Goal: Connect with others: Establish contact or relationships with other users

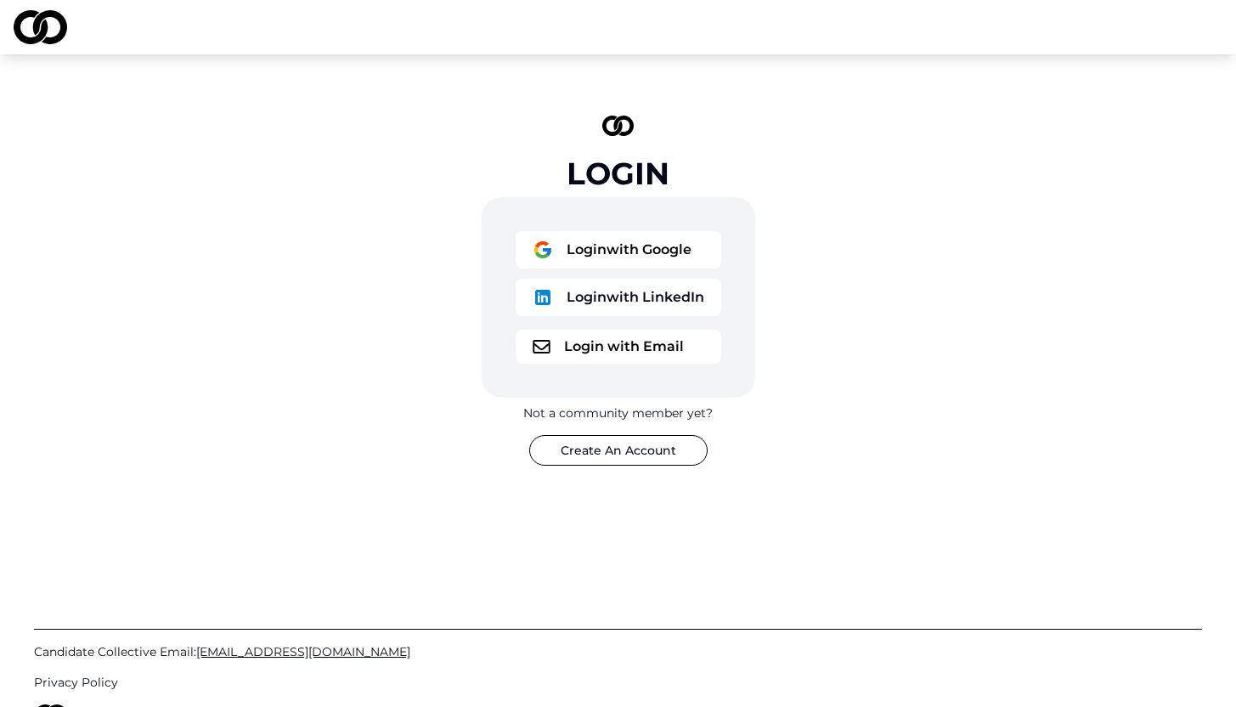
click at [596, 344] on button "Login with Email" at bounding box center [619, 347] width 206 height 34
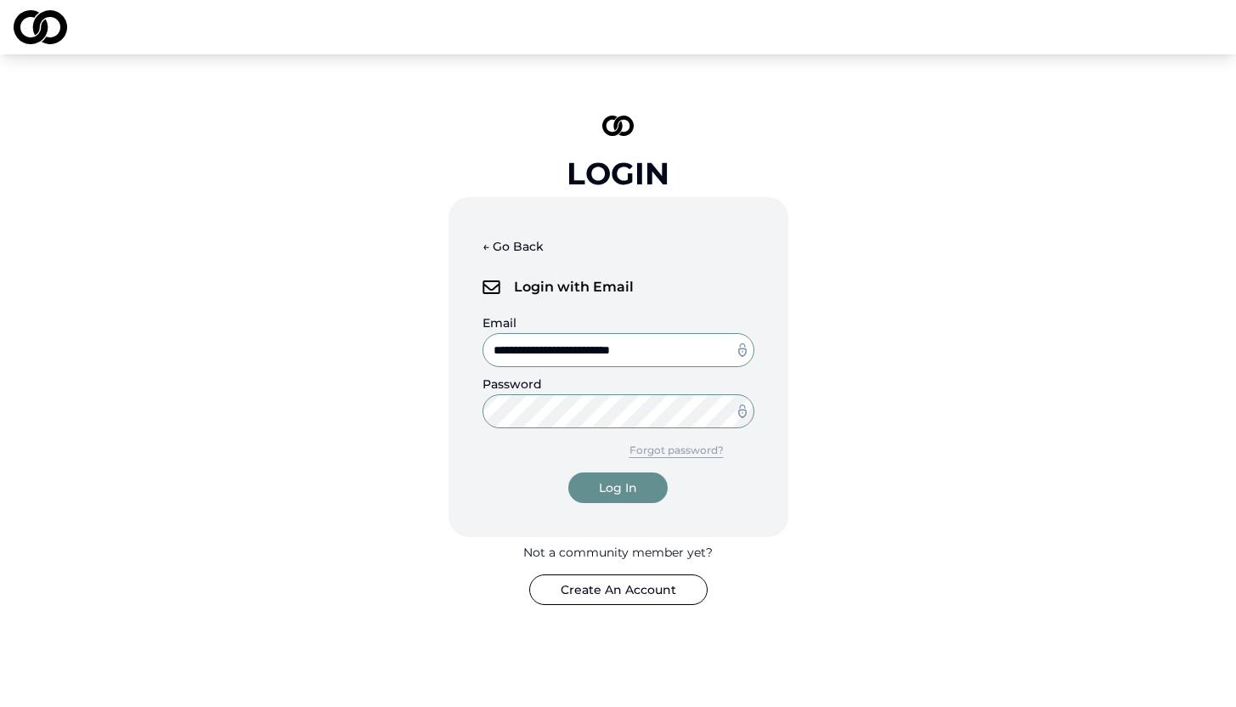
click at [619, 489] on div "Log In" at bounding box center [618, 487] width 38 height 17
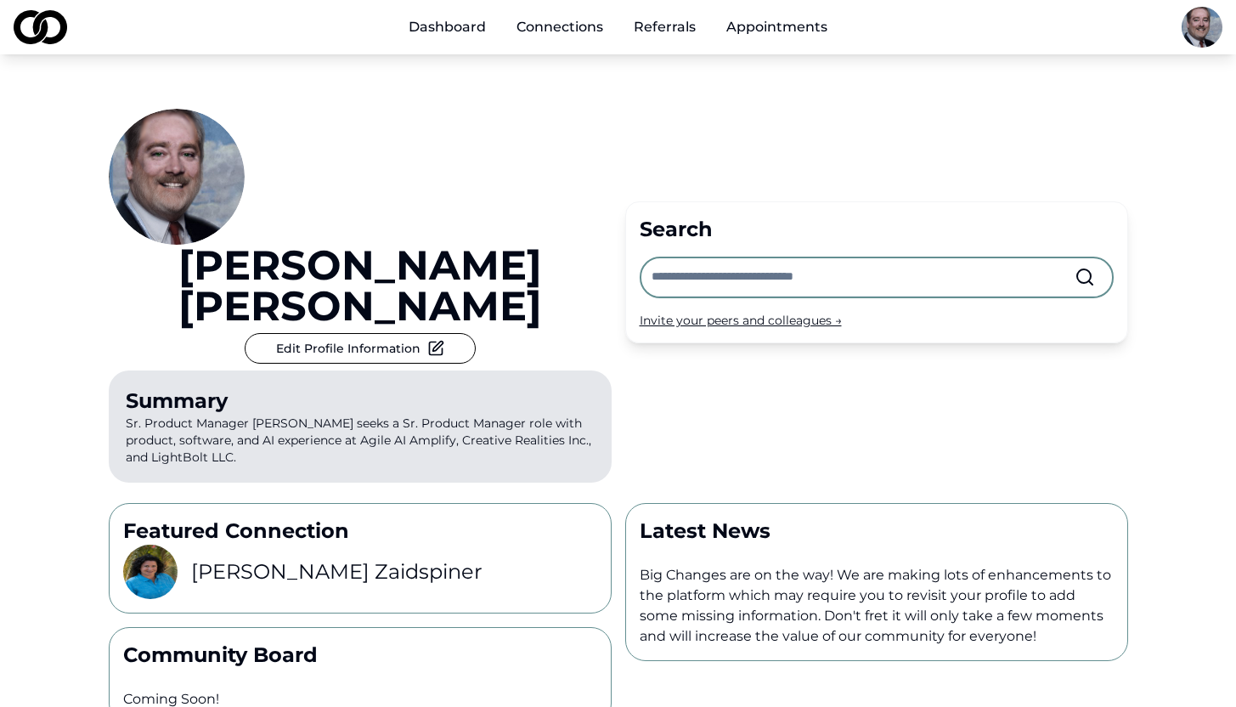
click at [307, 558] on h3 "[PERSON_NAME]" at bounding box center [336, 571] width 291 height 27
click at [553, 19] on link "Connections" at bounding box center [560, 27] width 114 height 34
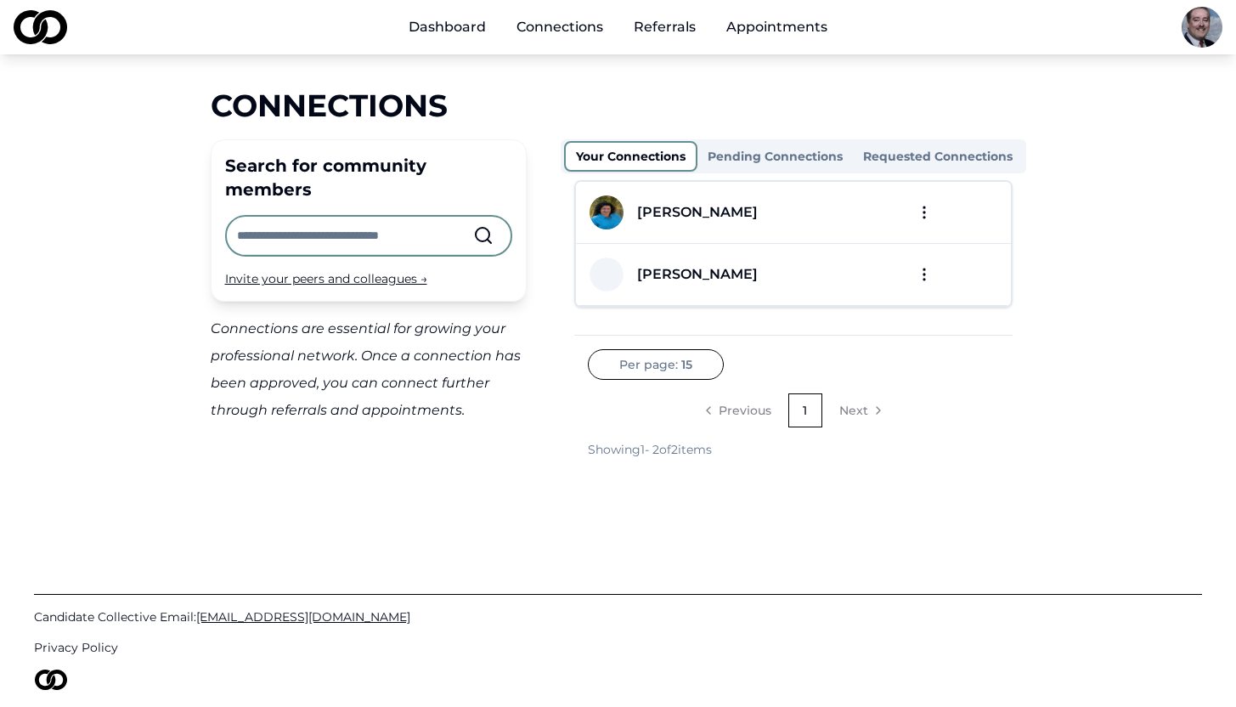
click at [921, 213] on html "Dashboard Connections Referrals Appointments Connections Search for community m…" at bounding box center [618, 353] width 1236 height 707
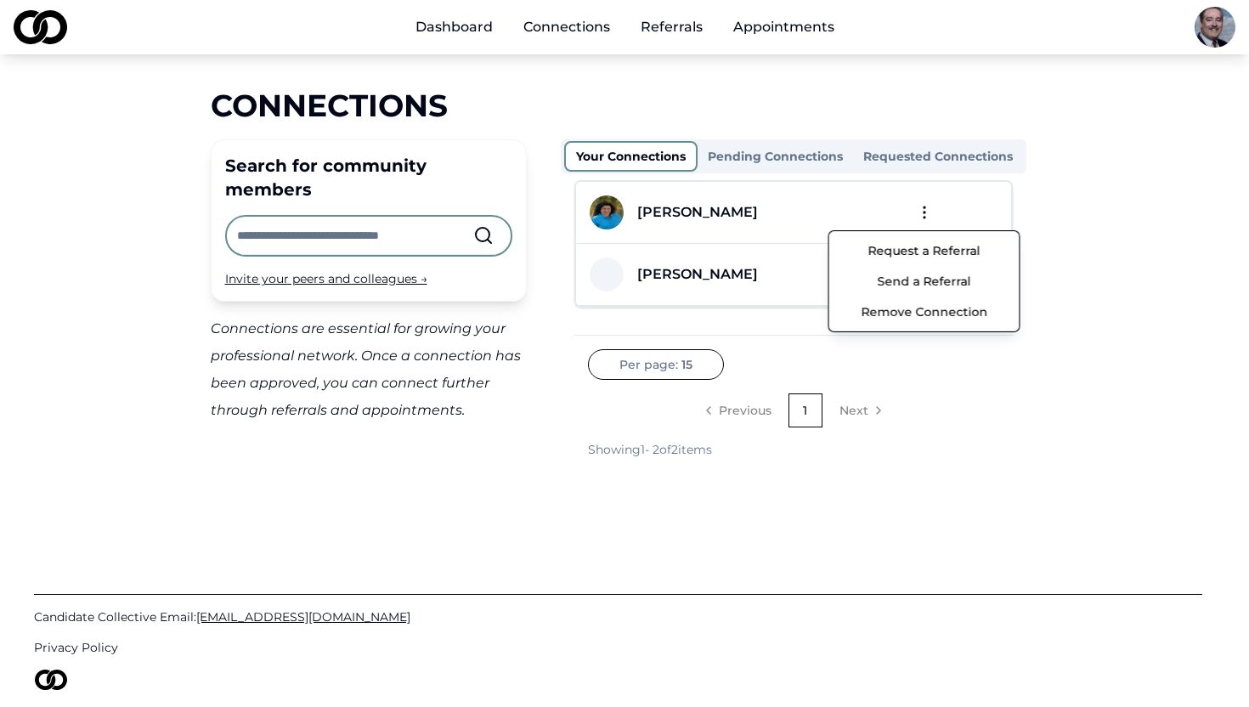
click at [996, 418] on html "Dashboard Connections Referrals Appointments Connections Search for community m…" at bounding box center [624, 353] width 1249 height 707
